Goal: Understand process/instructions: Learn how to perform a task or action

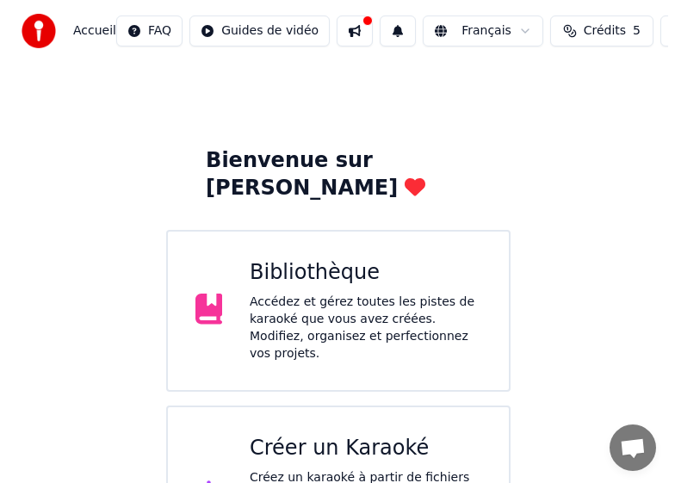
scroll to position [75, 0]
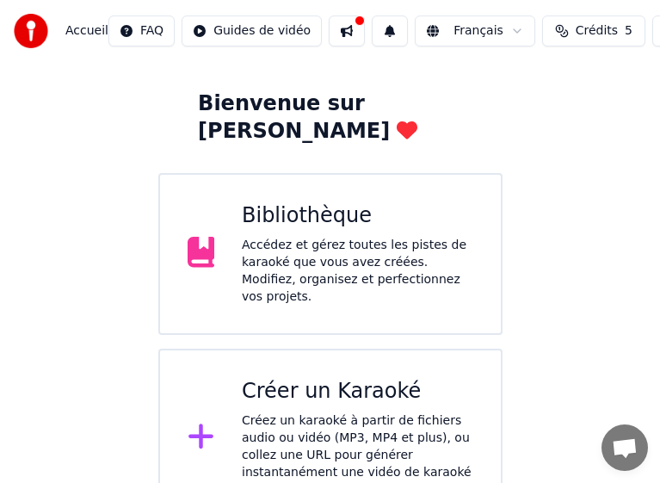
click at [318, 412] on div "Créez un karaoké à partir de fichiers audio ou vidéo (MP3, MP4 et plus), ou col…" at bounding box center [357, 455] width 231 height 86
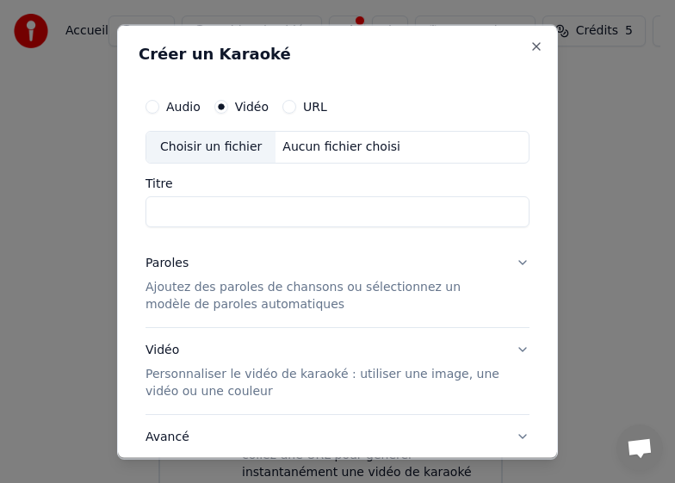
click at [224, 288] on p "Ajoutez des paroles de chansons ou sélectionnez un modèle de paroles automatiqu…" at bounding box center [323, 295] width 356 height 34
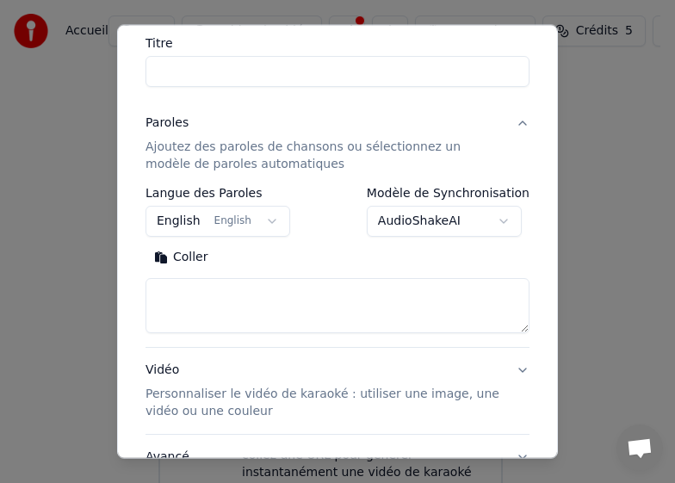
scroll to position [0, 0]
